Goal: Information Seeking & Learning: Compare options

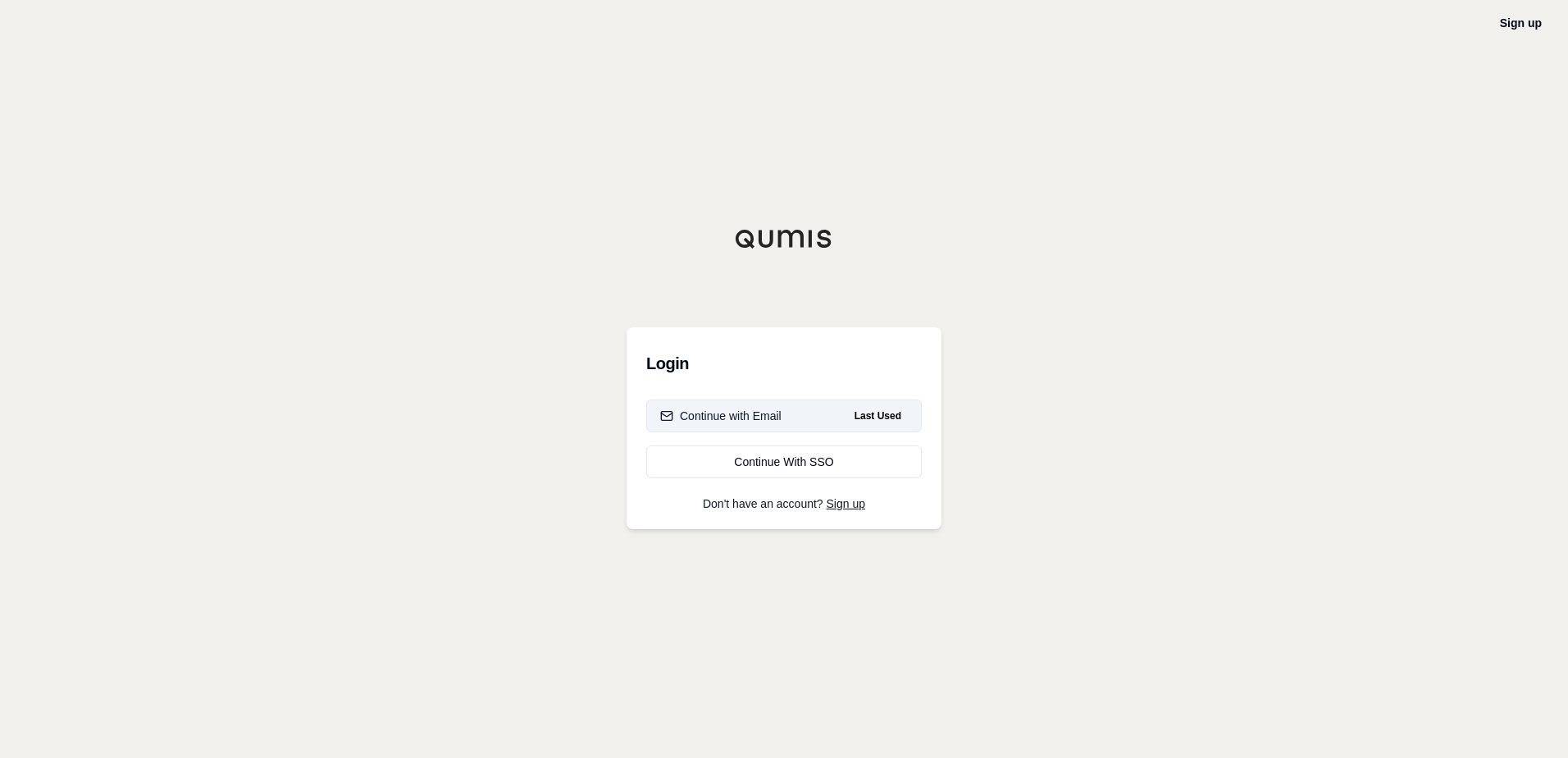
click at [757, 409] on div "Continue with Email" at bounding box center [721, 415] width 121 height 16
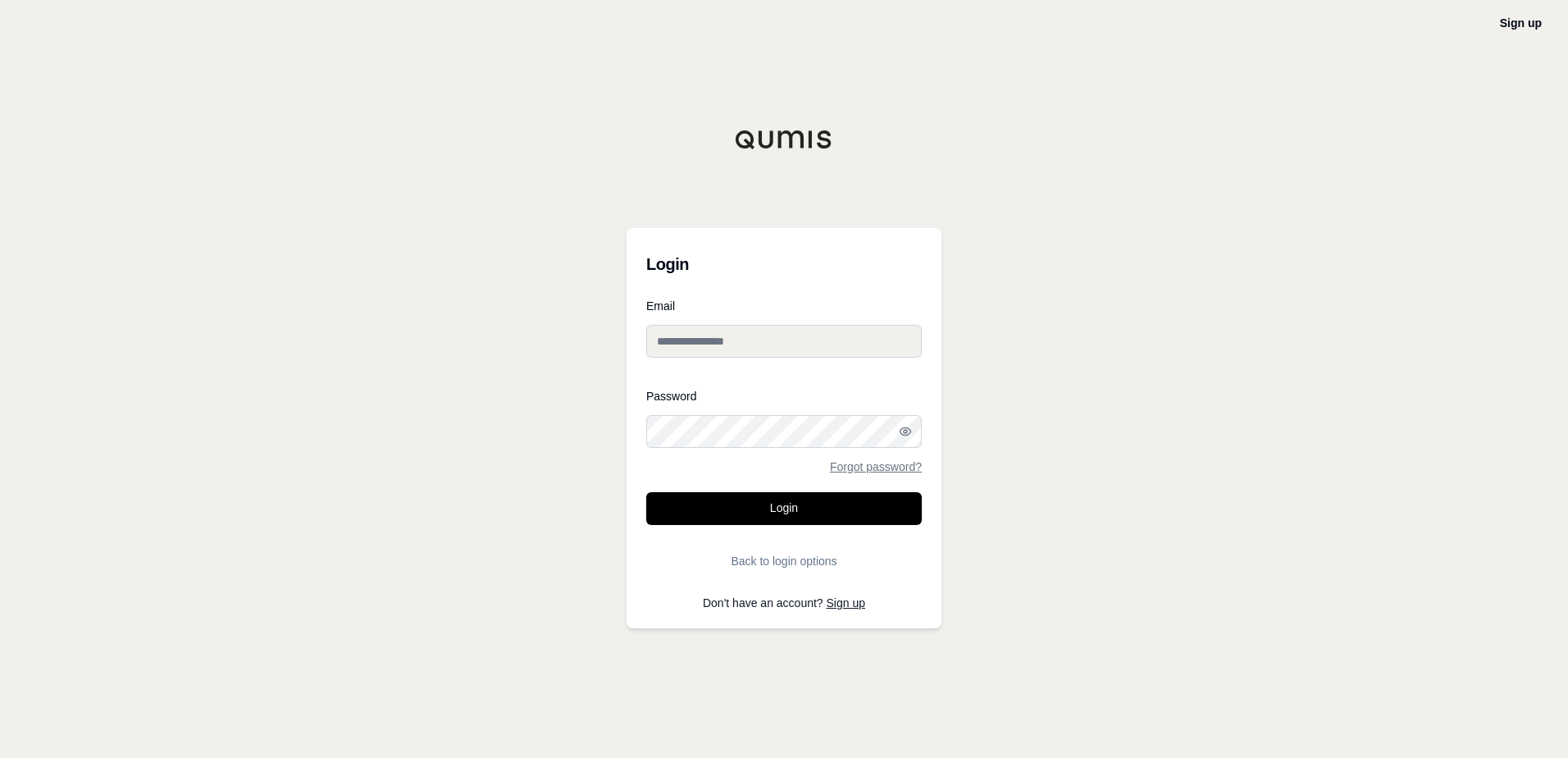
click at [647, 448] on div at bounding box center [647, 448] width 0 height 0
type input "**********"
click at [798, 510] on button "Login" at bounding box center [784, 508] width 276 height 32
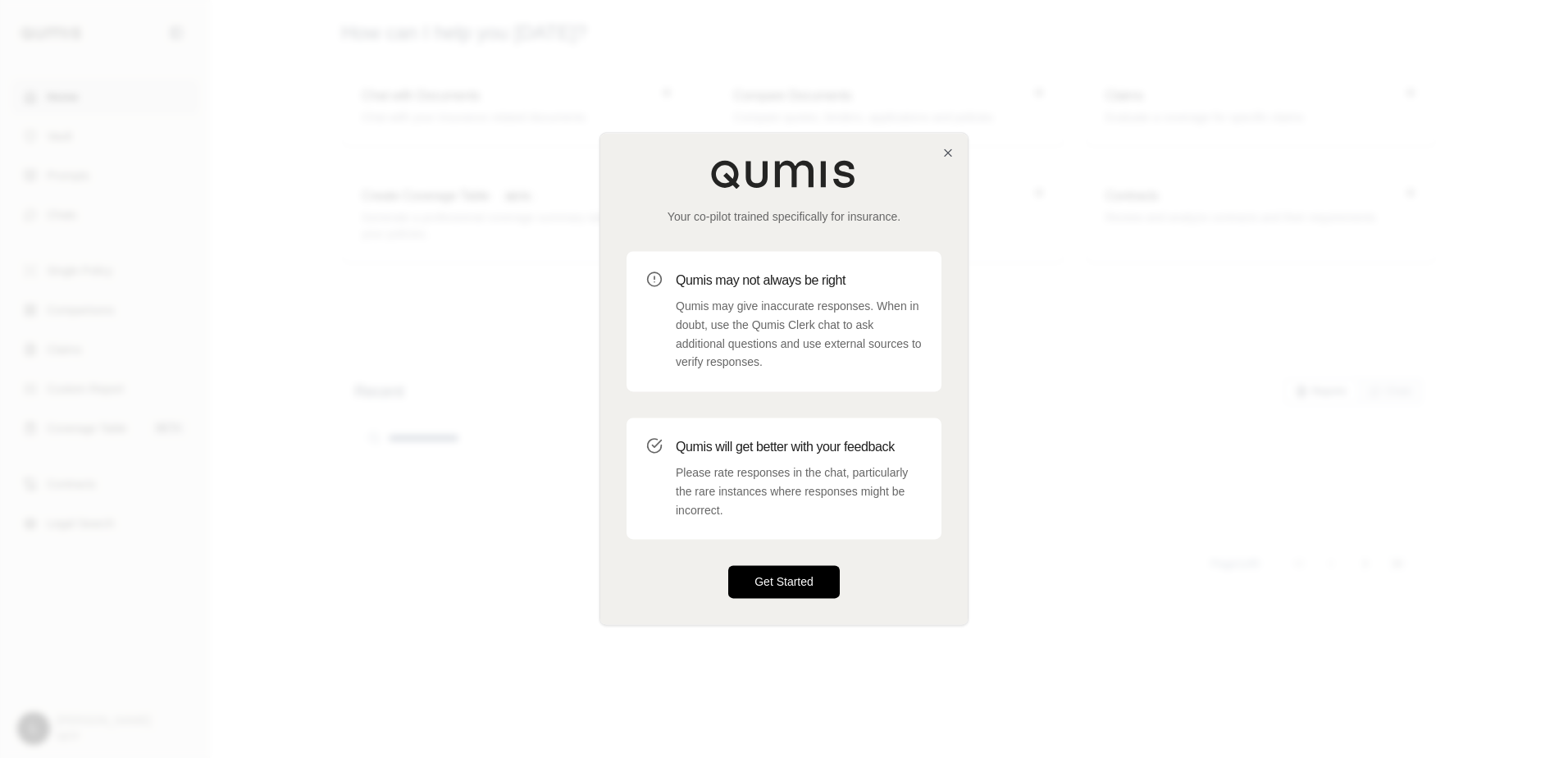
click at [766, 583] on button "Get Started" at bounding box center [784, 583] width 112 height 32
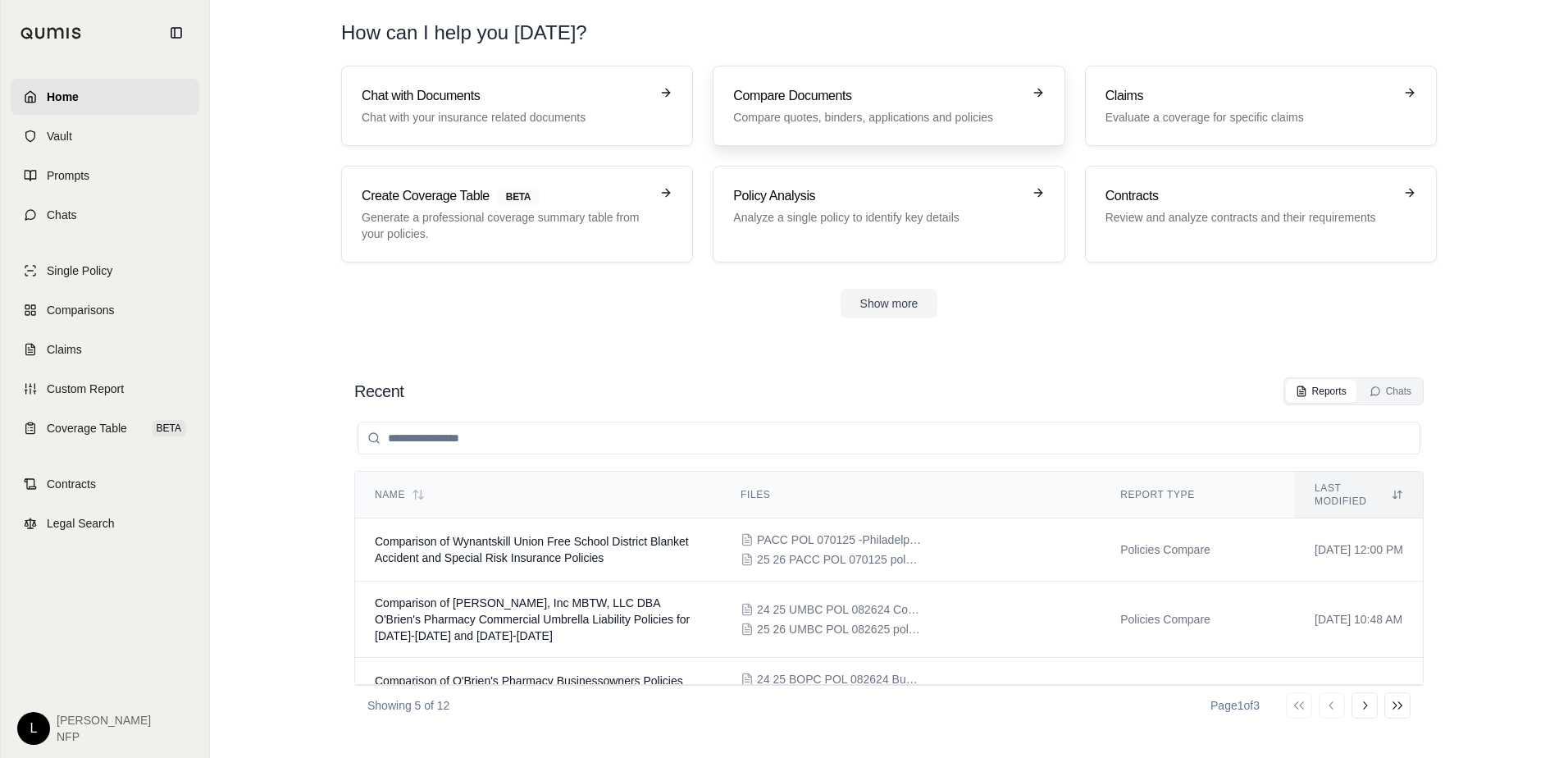
click at [816, 99] on h3 "Compare Documents" at bounding box center [877, 96] width 288 height 20
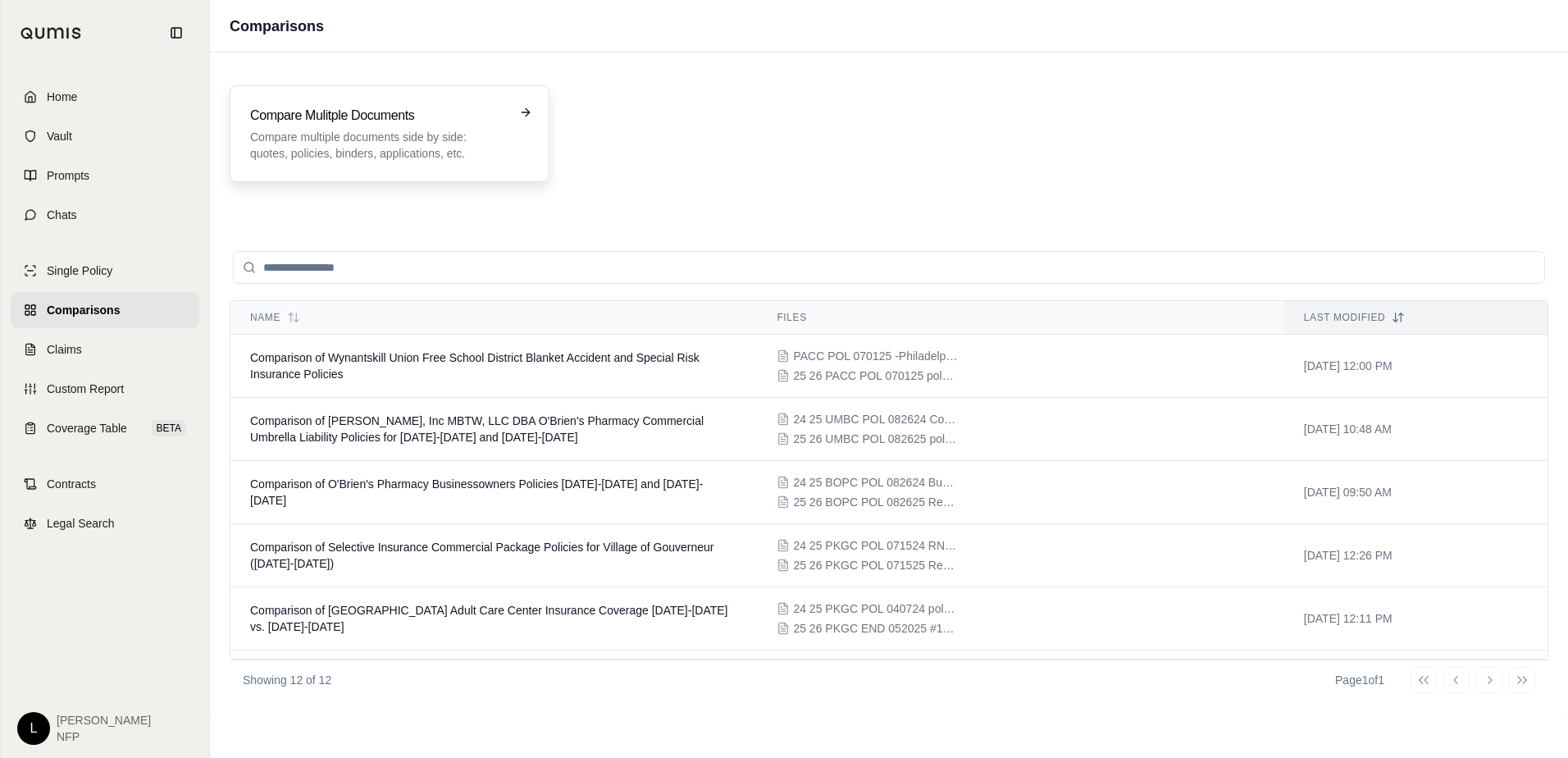
click at [371, 120] on h3 "Compare Mulitple Documents" at bounding box center [378, 115] width 256 height 20
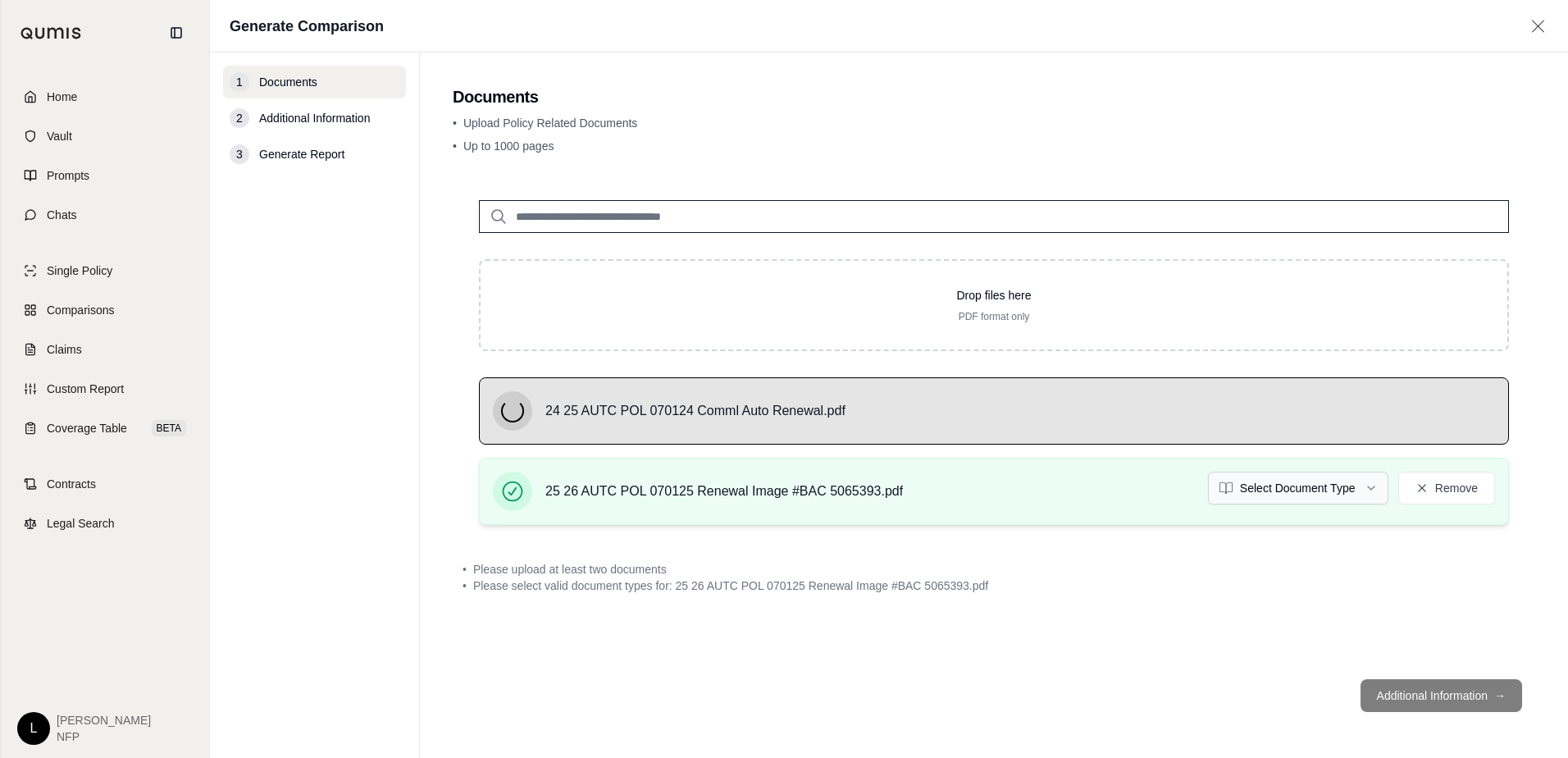
click at [1373, 488] on html "Home Vault Prompts Chats Single Policy Comparisons Claims Custom Report Coverag…" at bounding box center [784, 379] width 1568 height 758
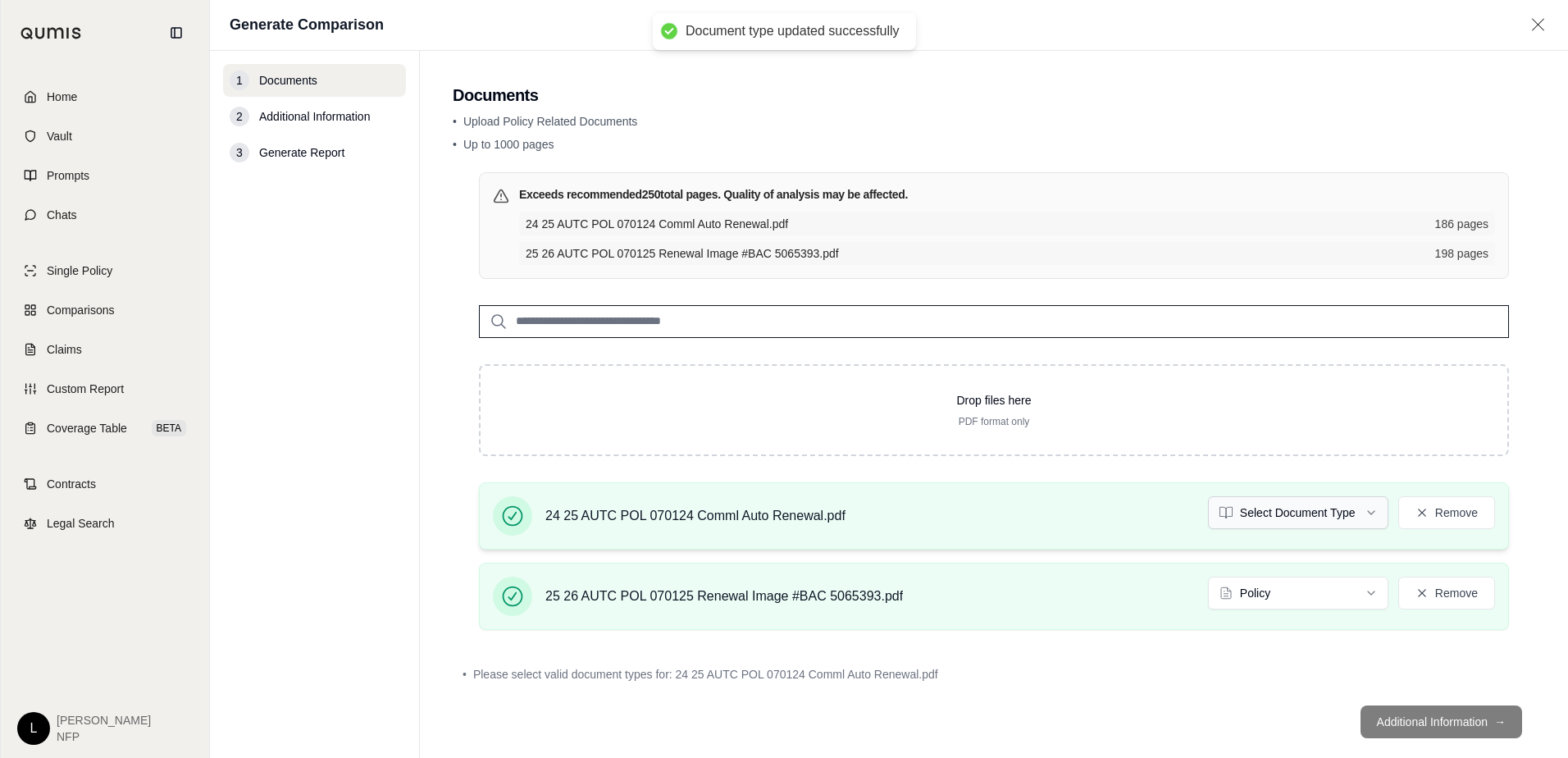
click at [1360, 513] on html "Document type updated successfully Home Vault Prompts Chats Single Policy Compa…" at bounding box center [784, 379] width 1568 height 758
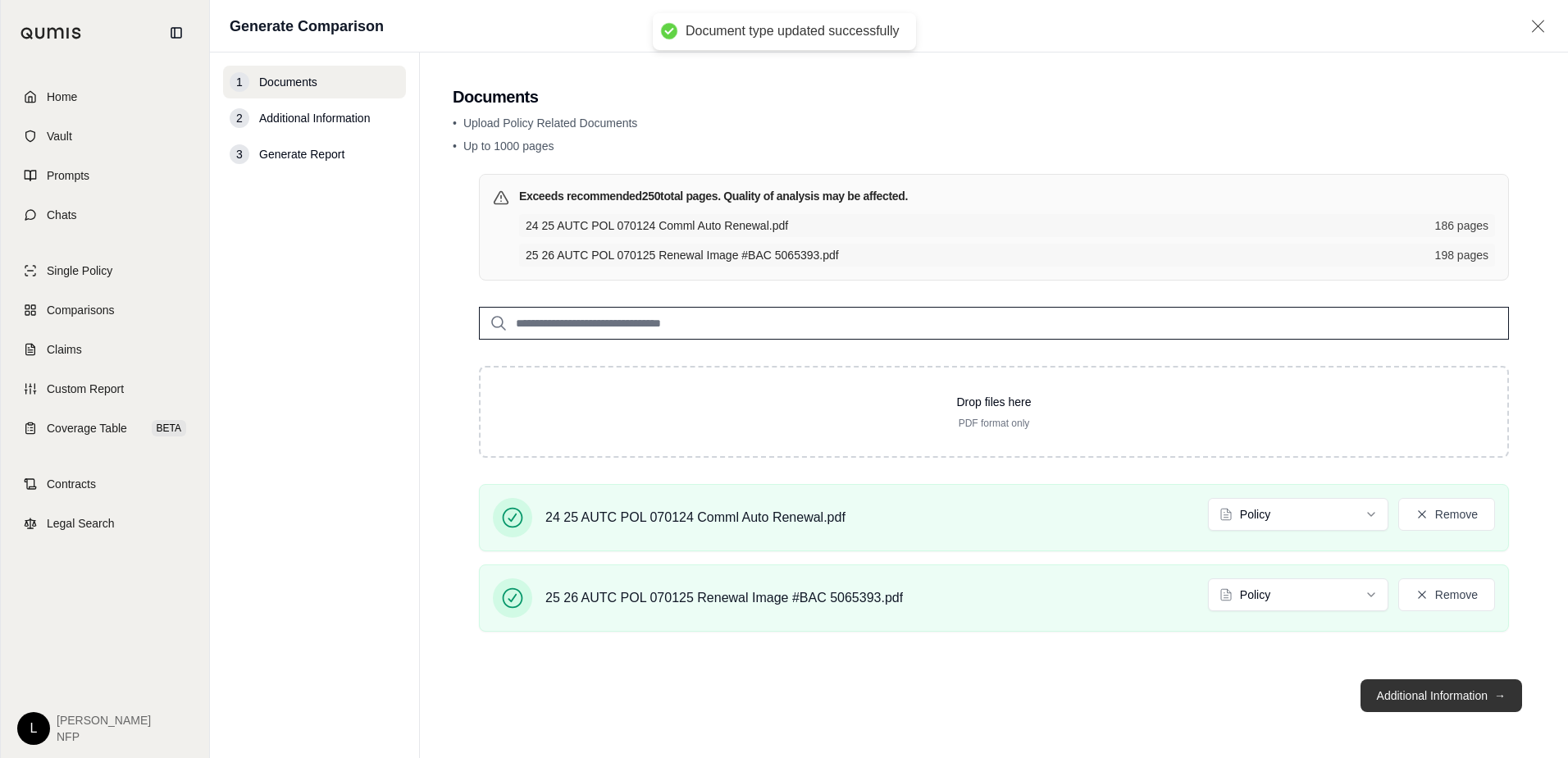
click at [1434, 696] on button "Additional Information →" at bounding box center [1441, 696] width 161 height 32
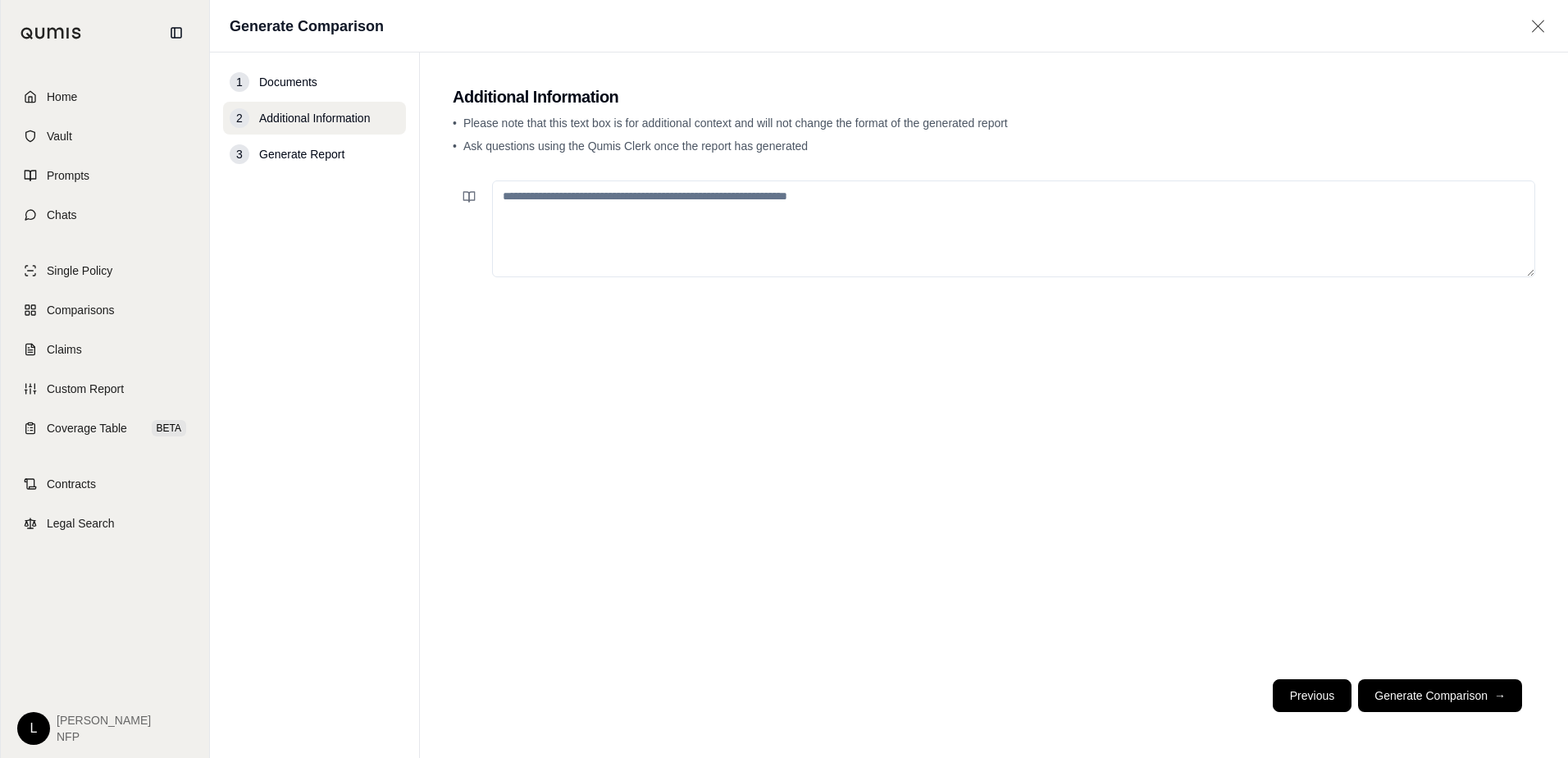
click at [1325, 696] on button "Previous" at bounding box center [1313, 696] width 79 height 32
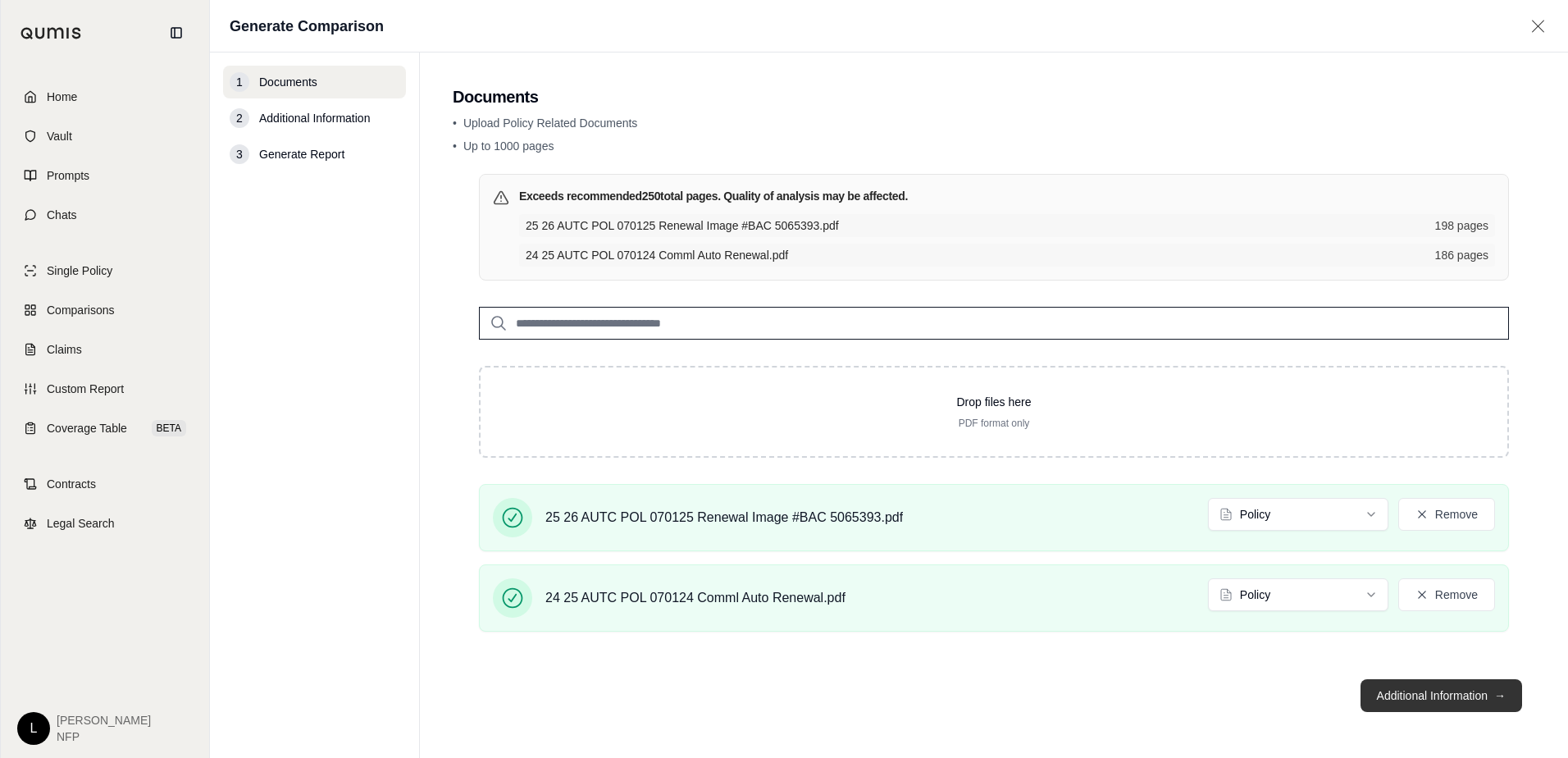
click at [1456, 694] on button "Additional Information →" at bounding box center [1441, 696] width 161 height 32
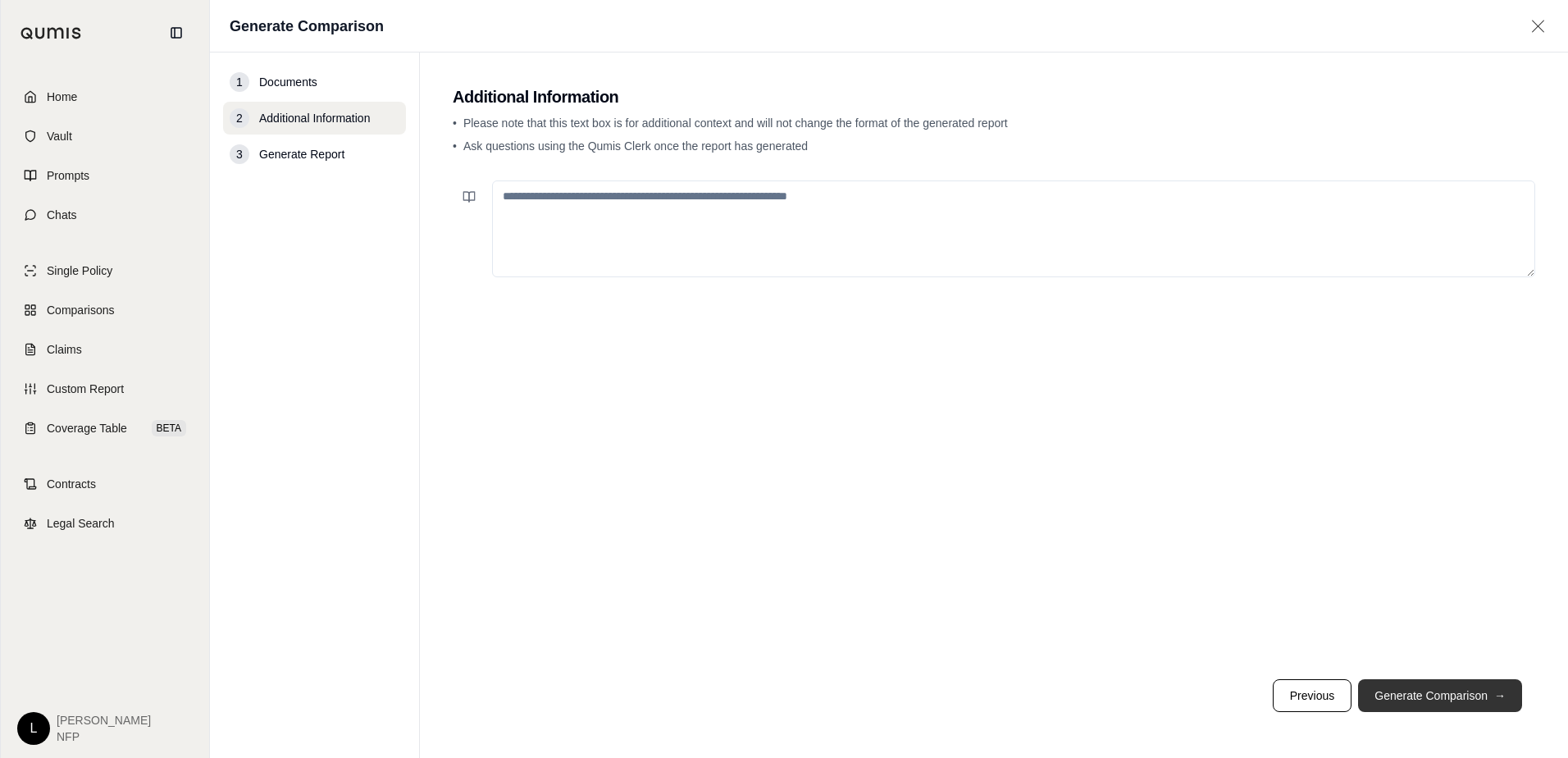
click at [1456, 693] on button "Generate Comparison →" at bounding box center [1440, 696] width 164 height 32
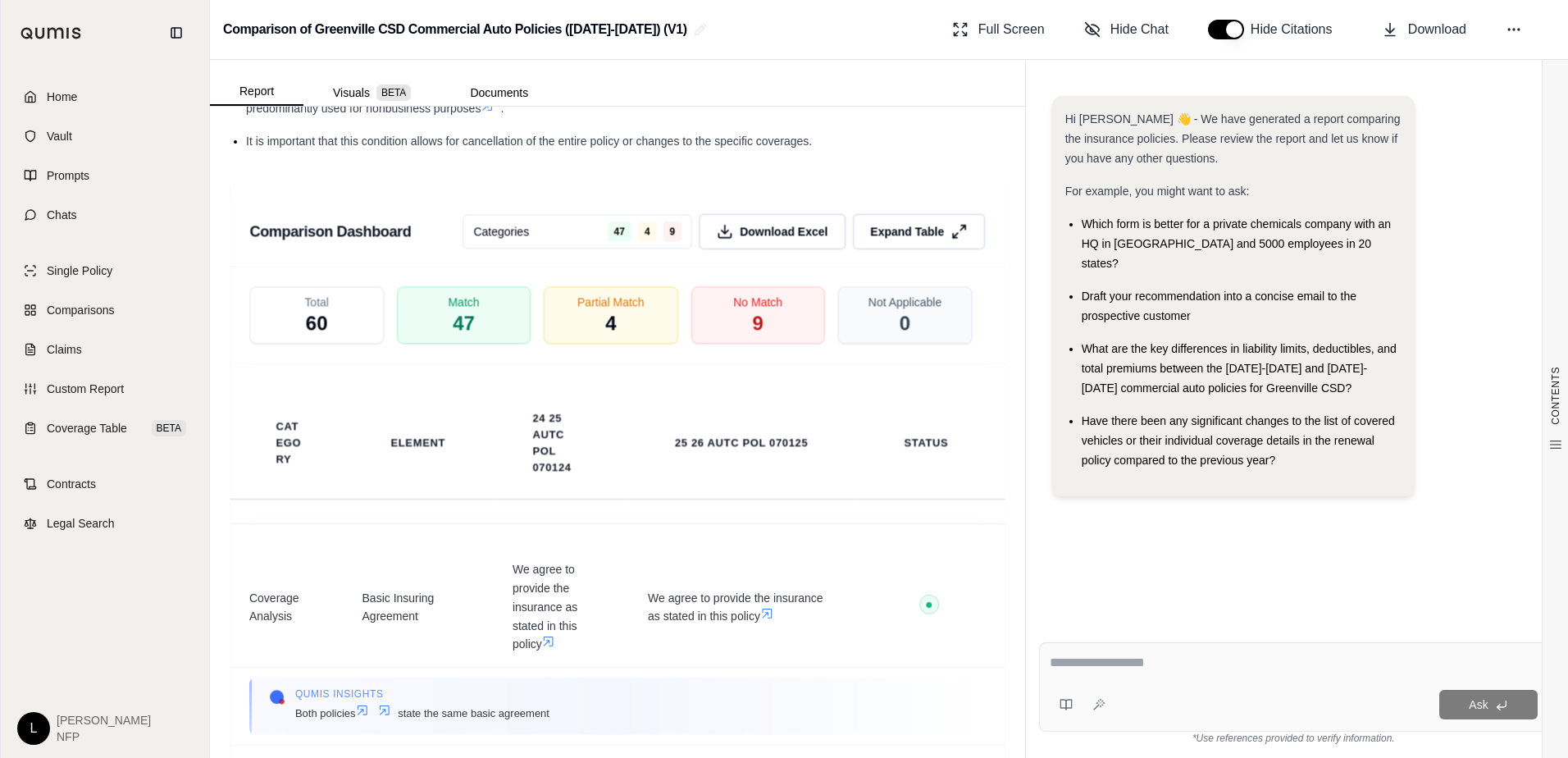
scroll to position [3540, 0]
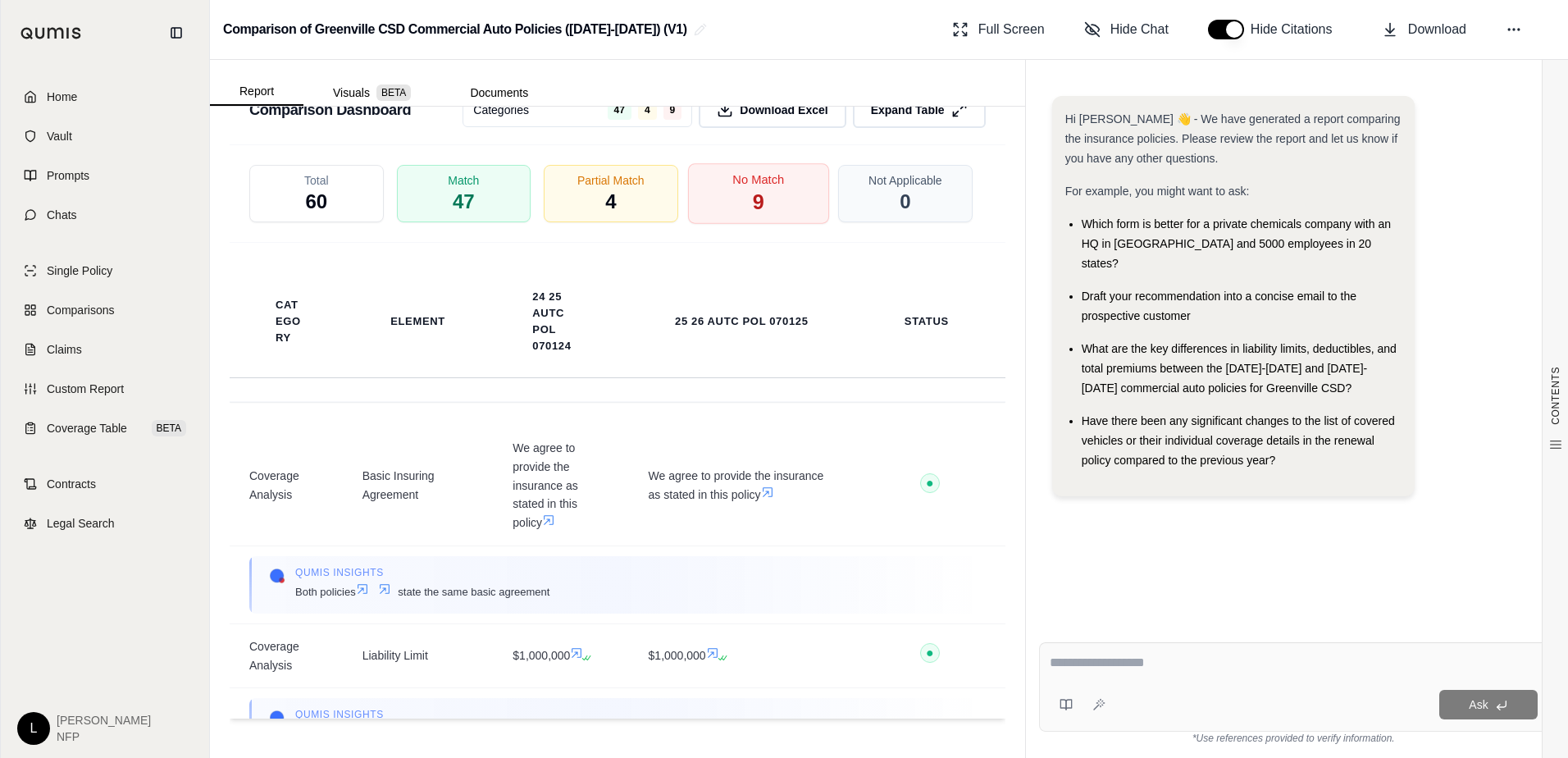
click at [768, 197] on div "No Match 9" at bounding box center [758, 193] width 141 height 61
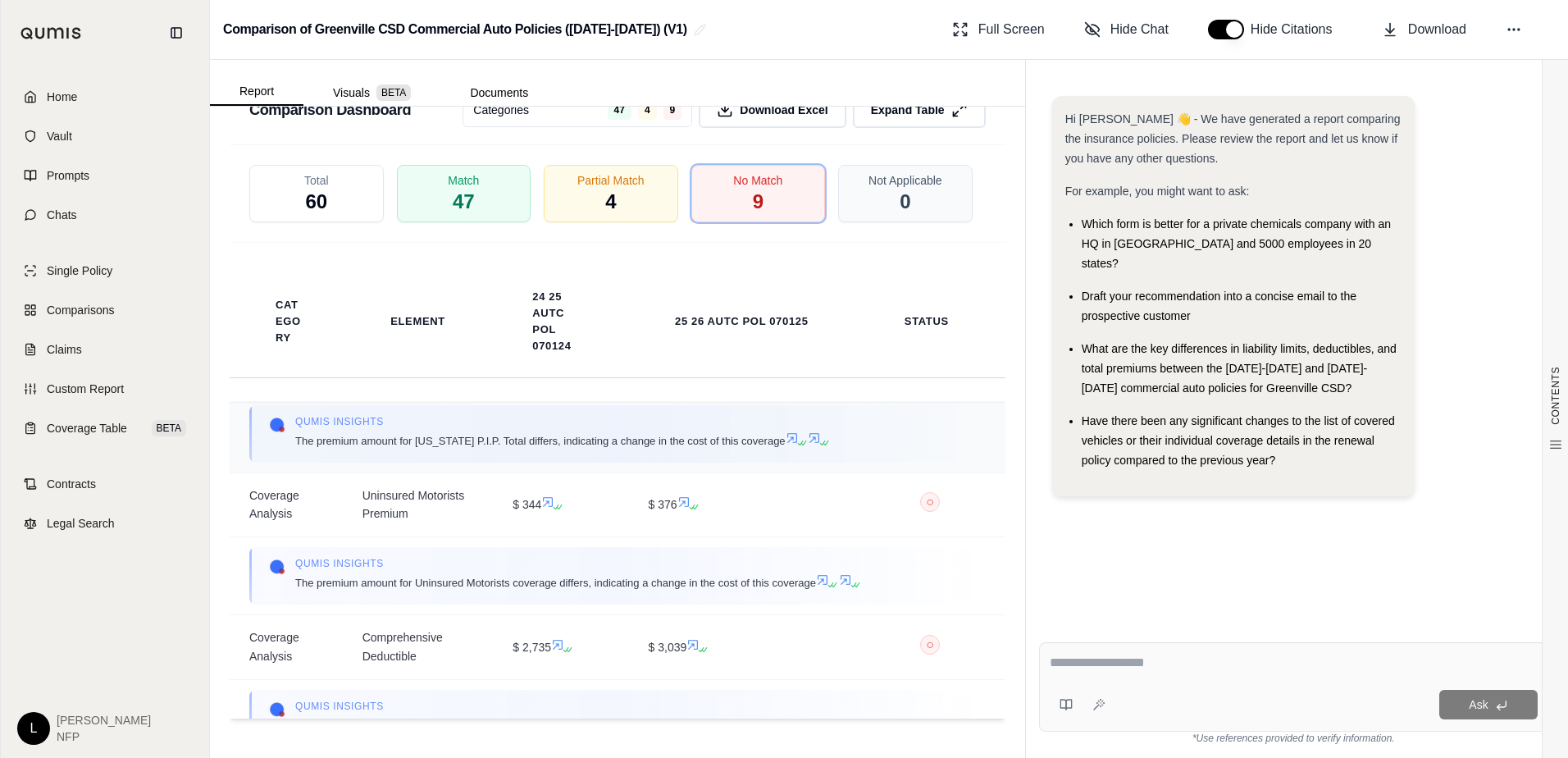
scroll to position [0, 0]
